Goal: Task Accomplishment & Management: Check status

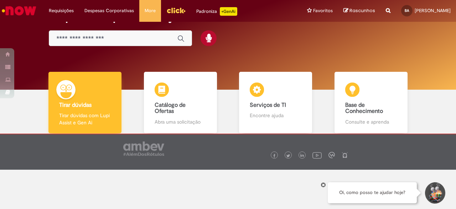
scroll to position [40, 0]
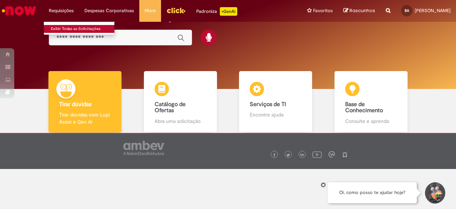
click at [73, 29] on link "Exibir Todas as Solicitações" at bounding box center [83, 29] width 78 height 8
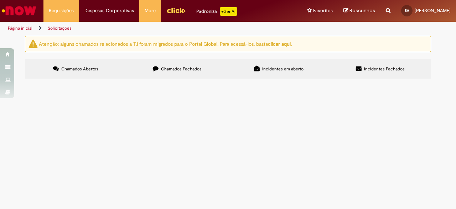
click at [285, 42] on u "clicar aqui." at bounding box center [280, 43] width 24 height 6
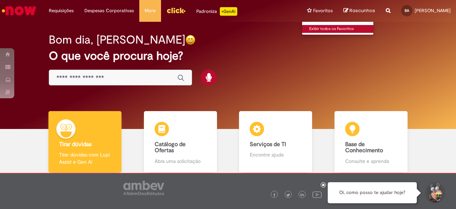
click at [302, 27] on link "Exibir todos os Favoritos" at bounding box center [341, 29] width 78 height 8
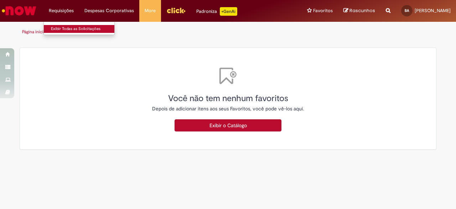
click at [63, 29] on link "Exibir Todas as Solicitações" at bounding box center [83, 29] width 78 height 8
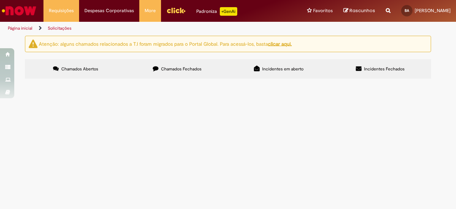
click at [292, 45] on u "clicar aqui." at bounding box center [280, 43] width 24 height 6
